Goal: Task Accomplishment & Management: Complete application form

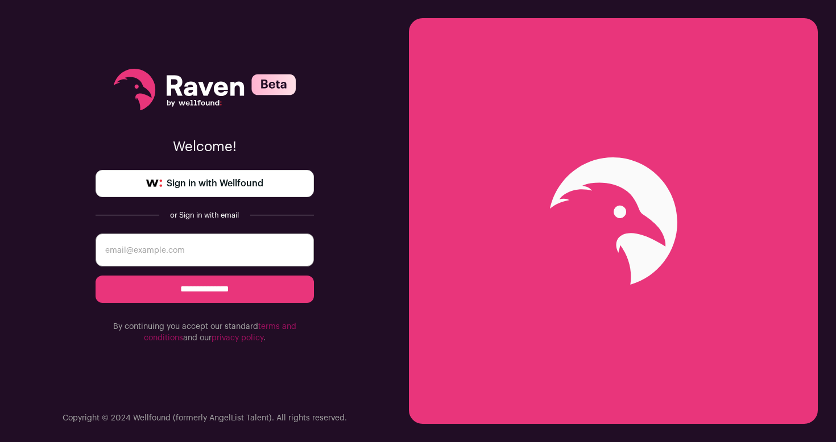
click at [153, 266] on input "email" at bounding box center [205, 250] width 218 height 33
type input "[PERSON_NAME][EMAIL_ADDRESS][DOMAIN_NAME]"
click at [180, 280] on input "**********" at bounding box center [205, 289] width 218 height 27
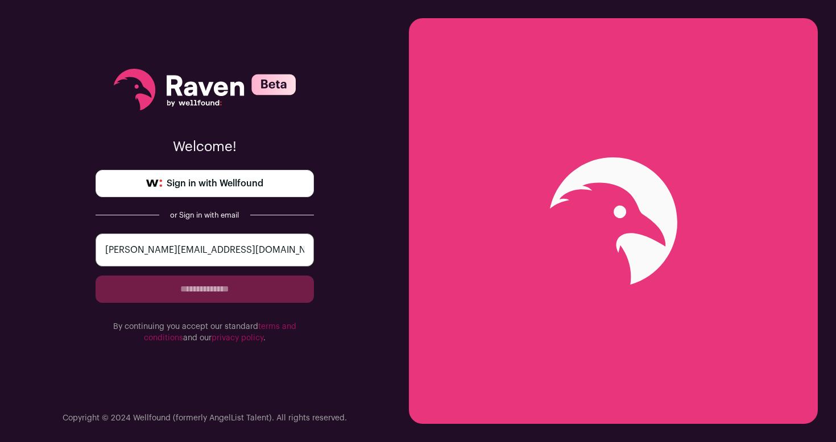
click at [180, 280] on form "**********" at bounding box center [205, 289] width 218 height 110
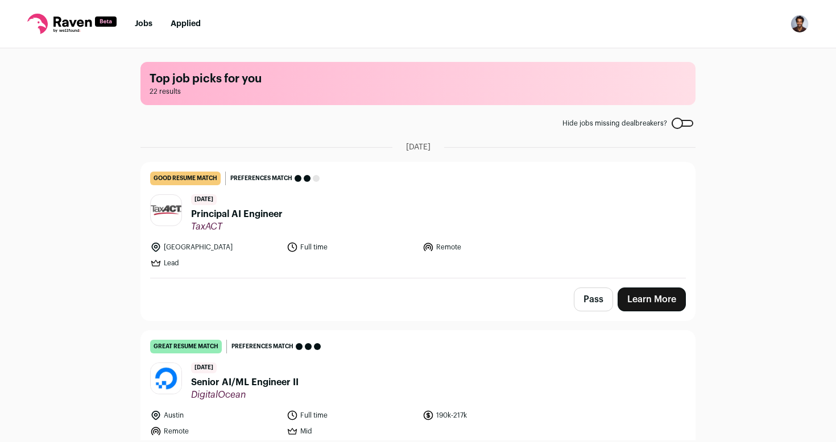
click at [387, 134] on main "Top job picks for you 22 results Hide jobs missing dealbreakers? September 1st,…" at bounding box center [418, 244] width 582 height 392
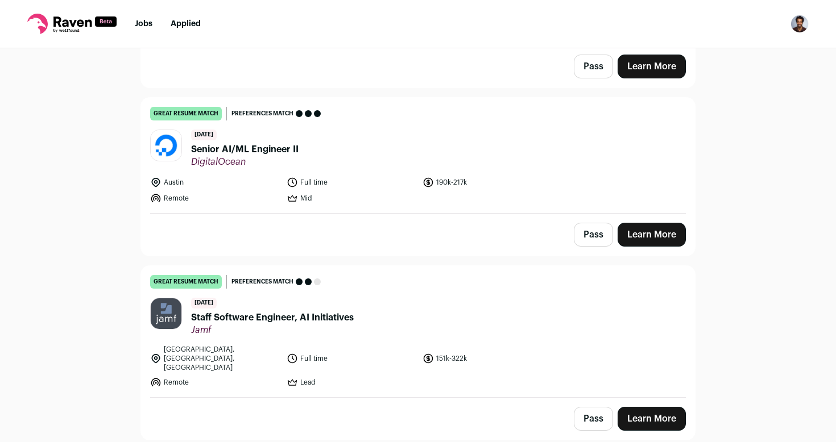
scroll to position [232, 0]
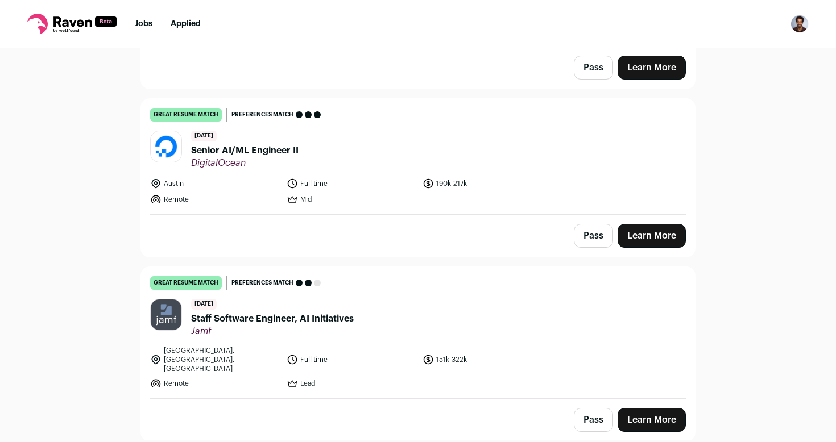
click at [658, 236] on link "Learn More" at bounding box center [651, 236] width 68 height 24
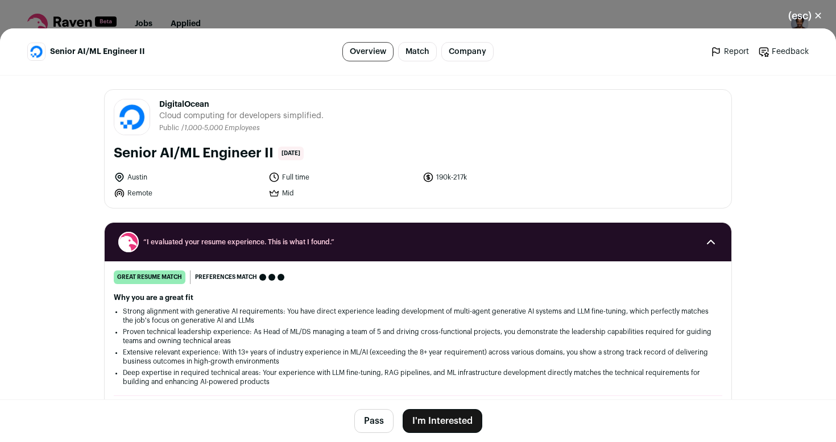
click at [434, 422] on button "I'm Interested" at bounding box center [443, 421] width 80 height 24
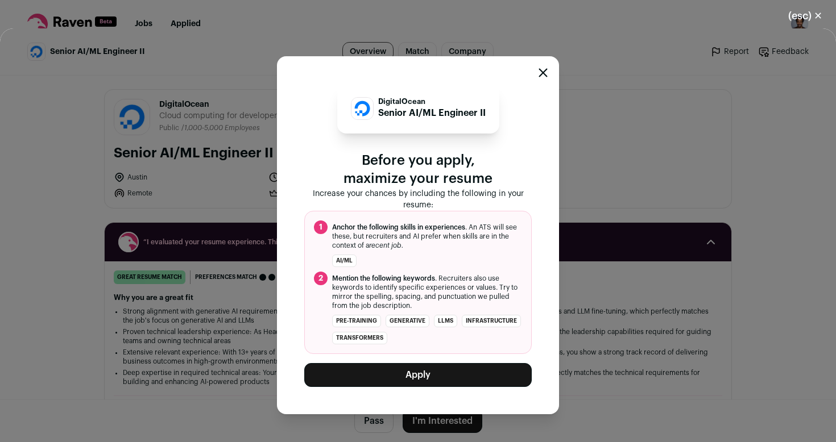
click at [457, 379] on button "Apply" at bounding box center [417, 375] width 227 height 24
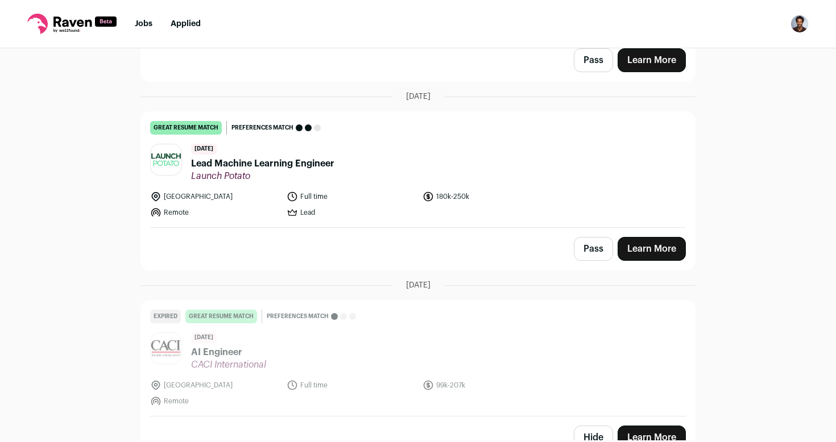
scroll to position [432, 0]
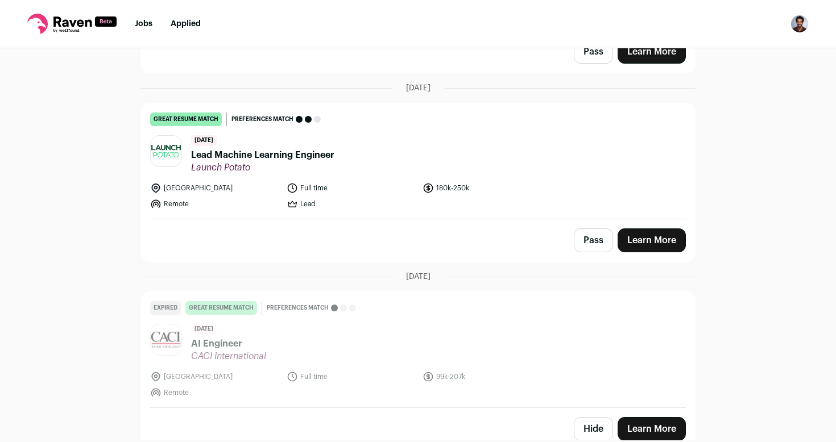
click at [254, 148] on span "Lead Machine Learning Engineer" at bounding box center [262, 155] width 143 height 14
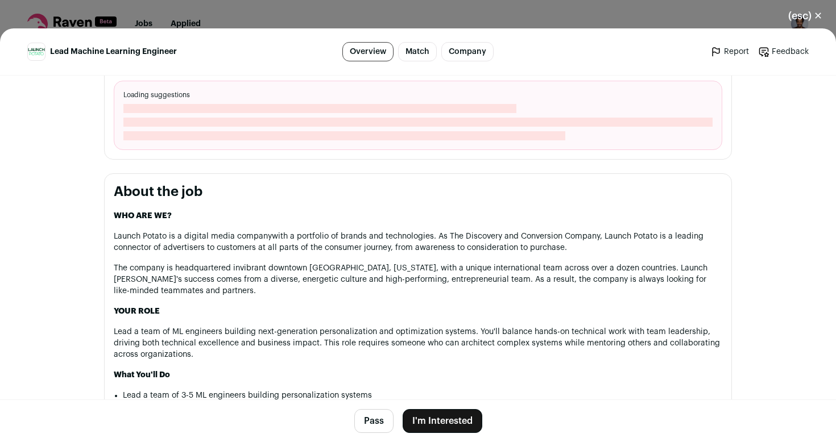
scroll to position [424, 0]
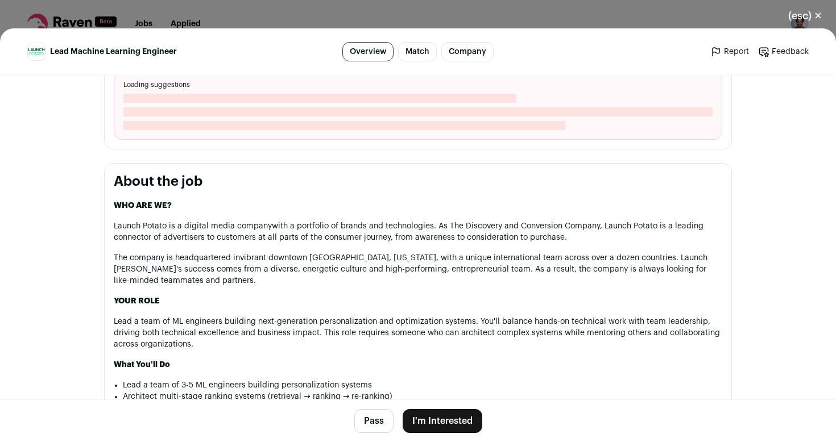
click at [802, 16] on button "(esc) ✕" at bounding box center [804, 15] width 61 height 25
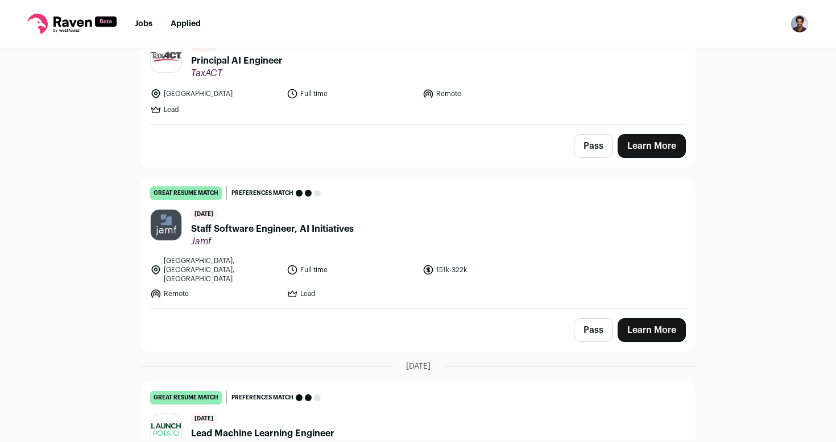
scroll to position [152, 0]
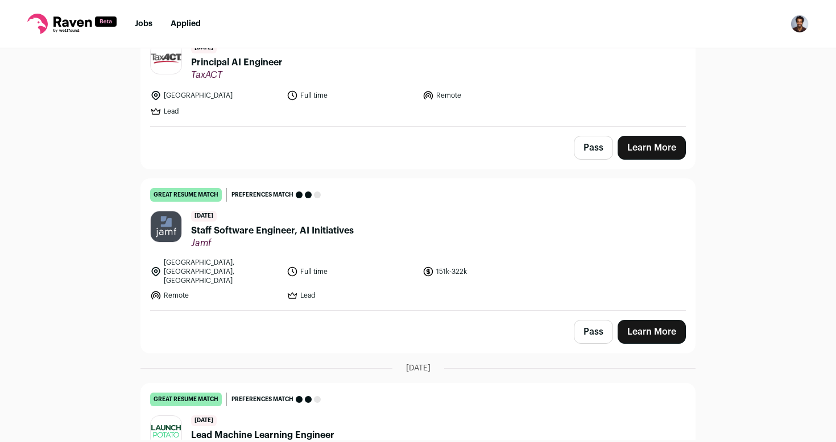
click at [304, 227] on span "Staff Software Engineer, AI Initiatives" at bounding box center [272, 231] width 163 height 14
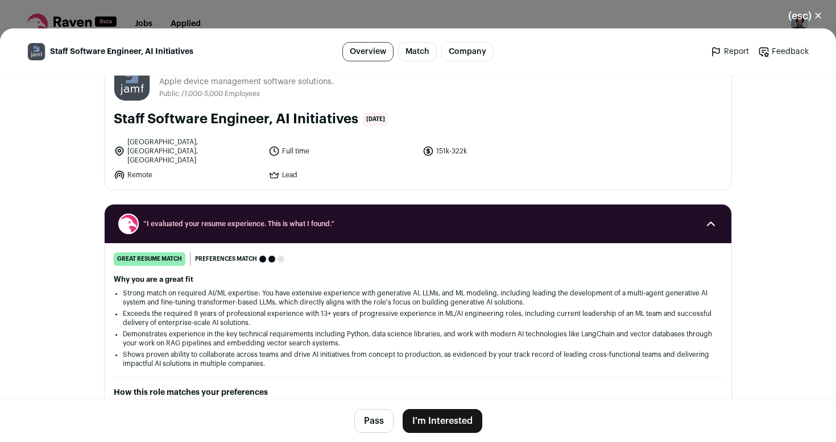
scroll to position [31, 0]
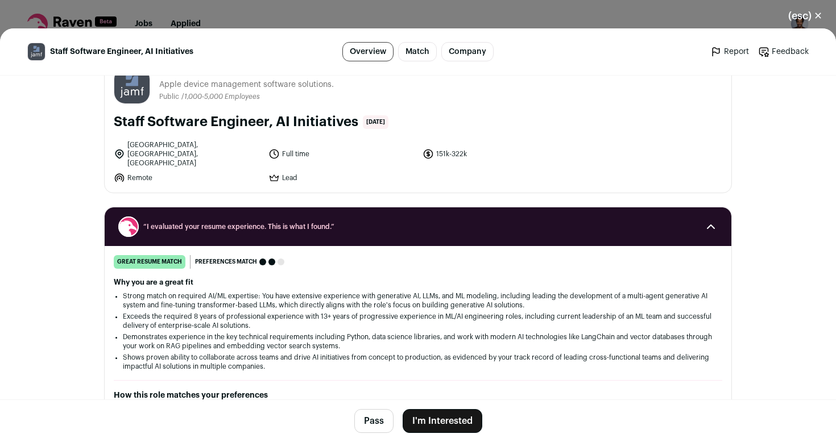
click at [445, 429] on button "I'm Interested" at bounding box center [443, 421] width 80 height 24
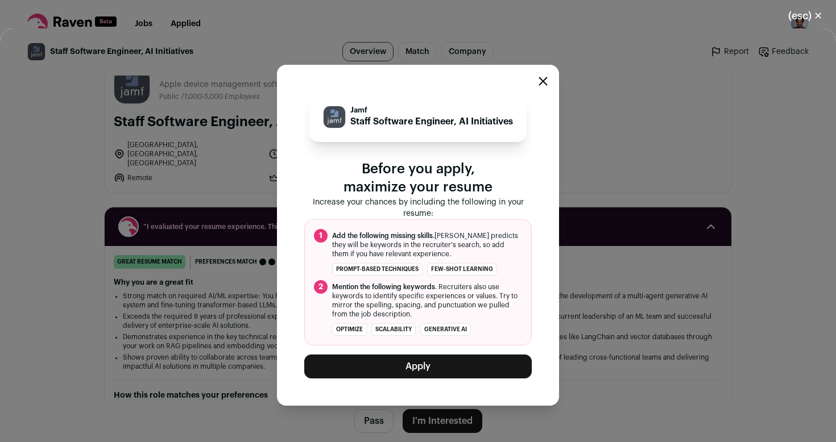
click at [471, 368] on button "Apply" at bounding box center [417, 367] width 227 height 24
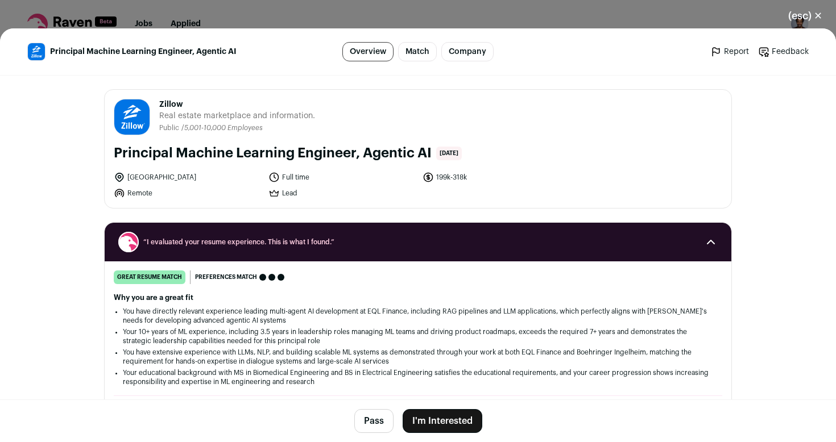
click at [452, 422] on button "I'm Interested" at bounding box center [443, 421] width 80 height 24
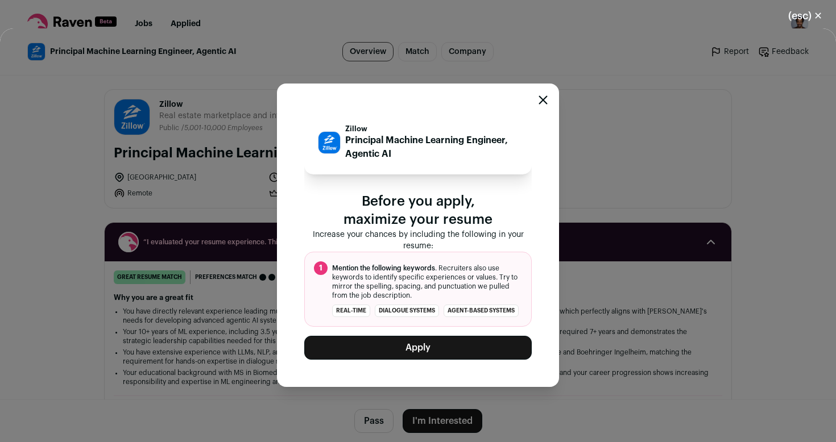
click at [453, 349] on button "Apply" at bounding box center [417, 348] width 227 height 24
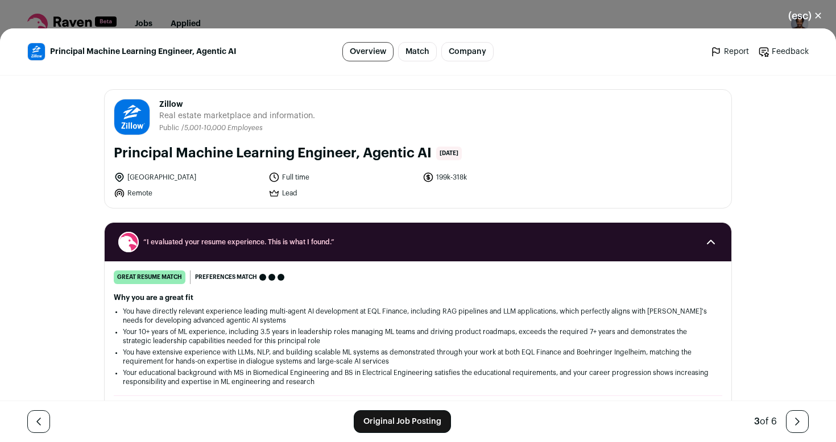
click at [417, 423] on link "Original Job Posting" at bounding box center [402, 421] width 97 height 23
